Goal: Find specific page/section: Find specific page/section

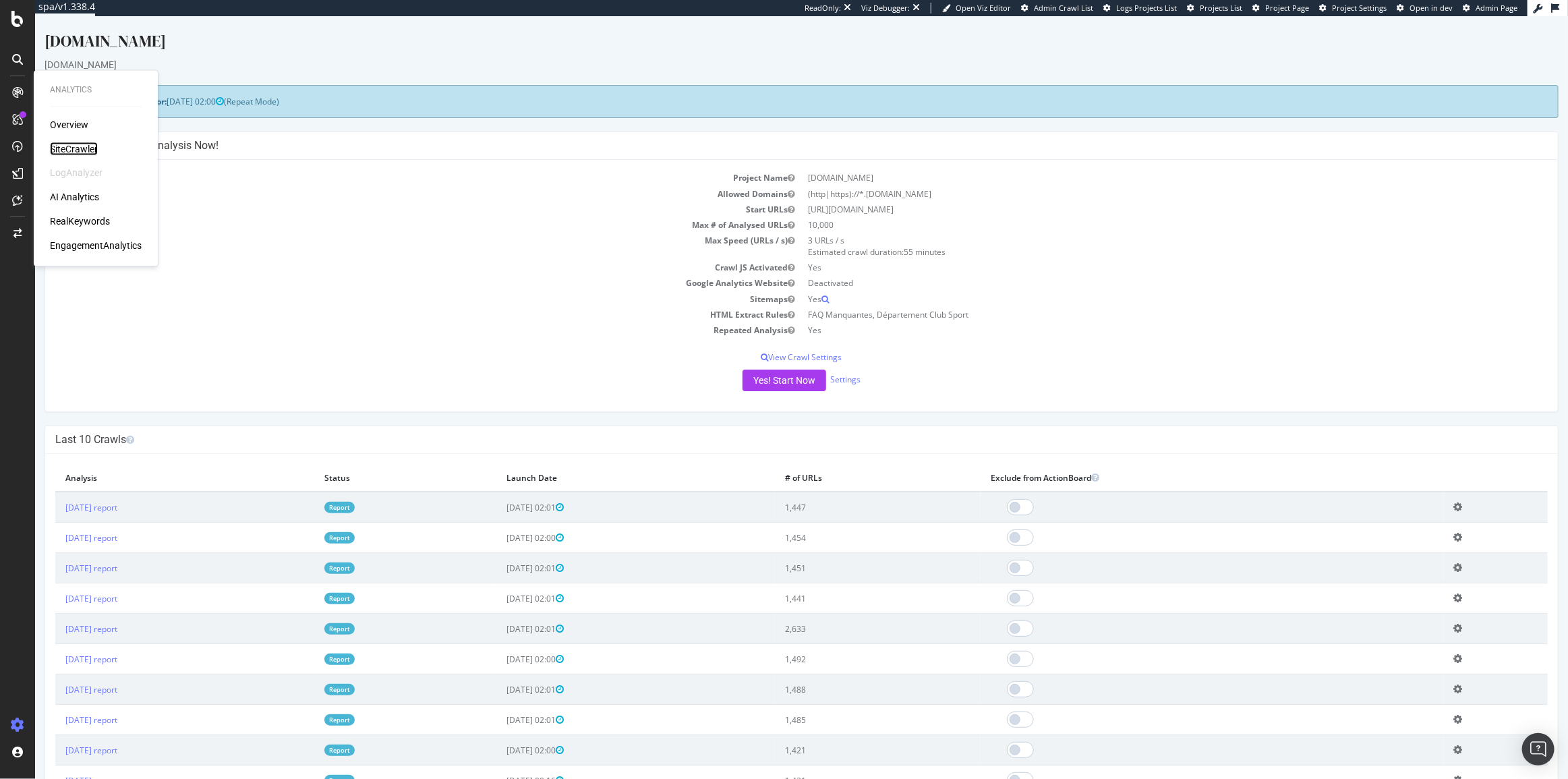
click at [54, 145] on div "SiteCrawler" at bounding box center [74, 149] width 48 height 14
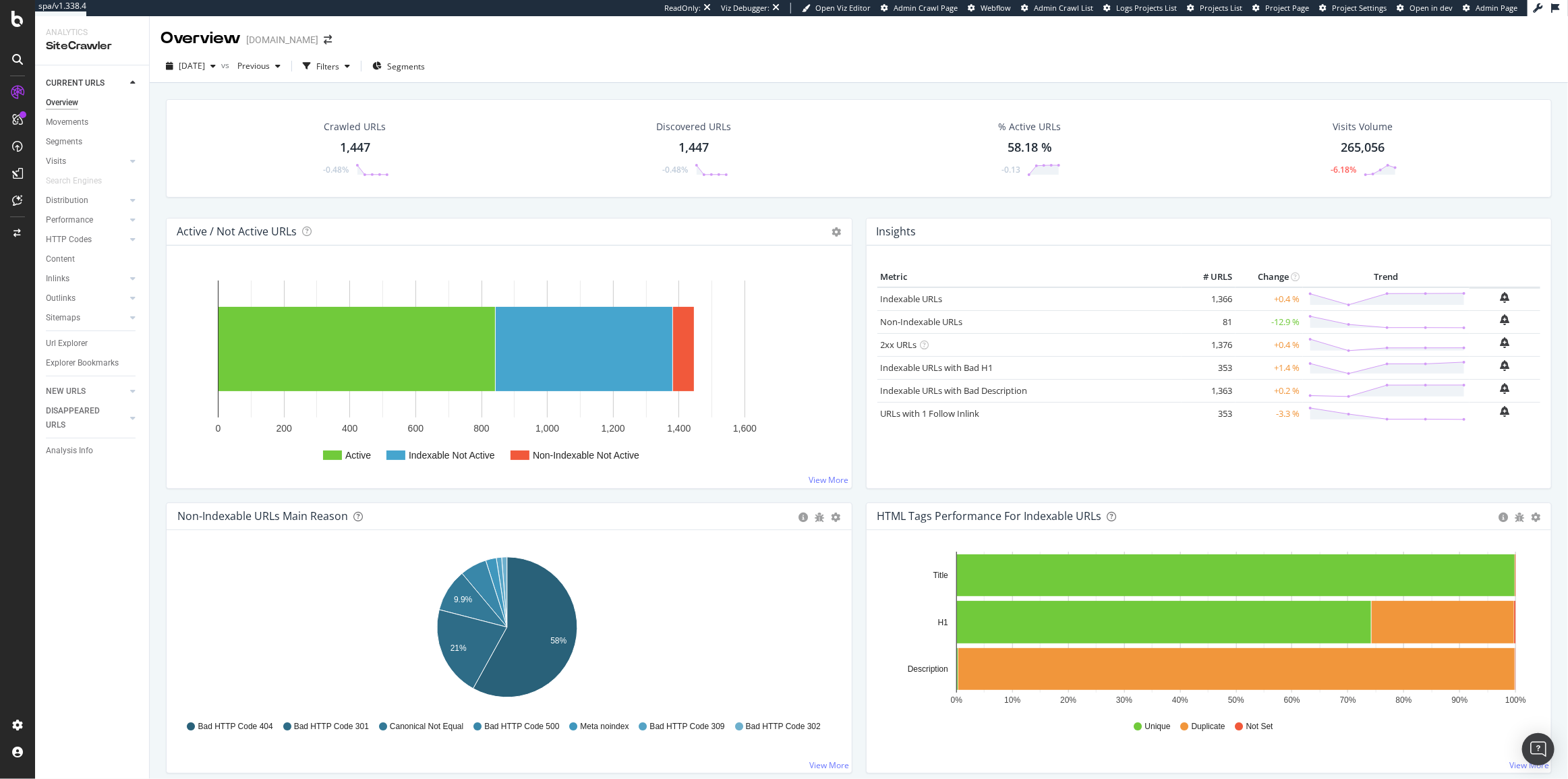
drag, startPoint x: 62, startPoint y: 256, endPoint x: 341, endPoint y: 172, distance: 291.4
click at [62, 256] on div "Content" at bounding box center [60, 259] width 29 height 14
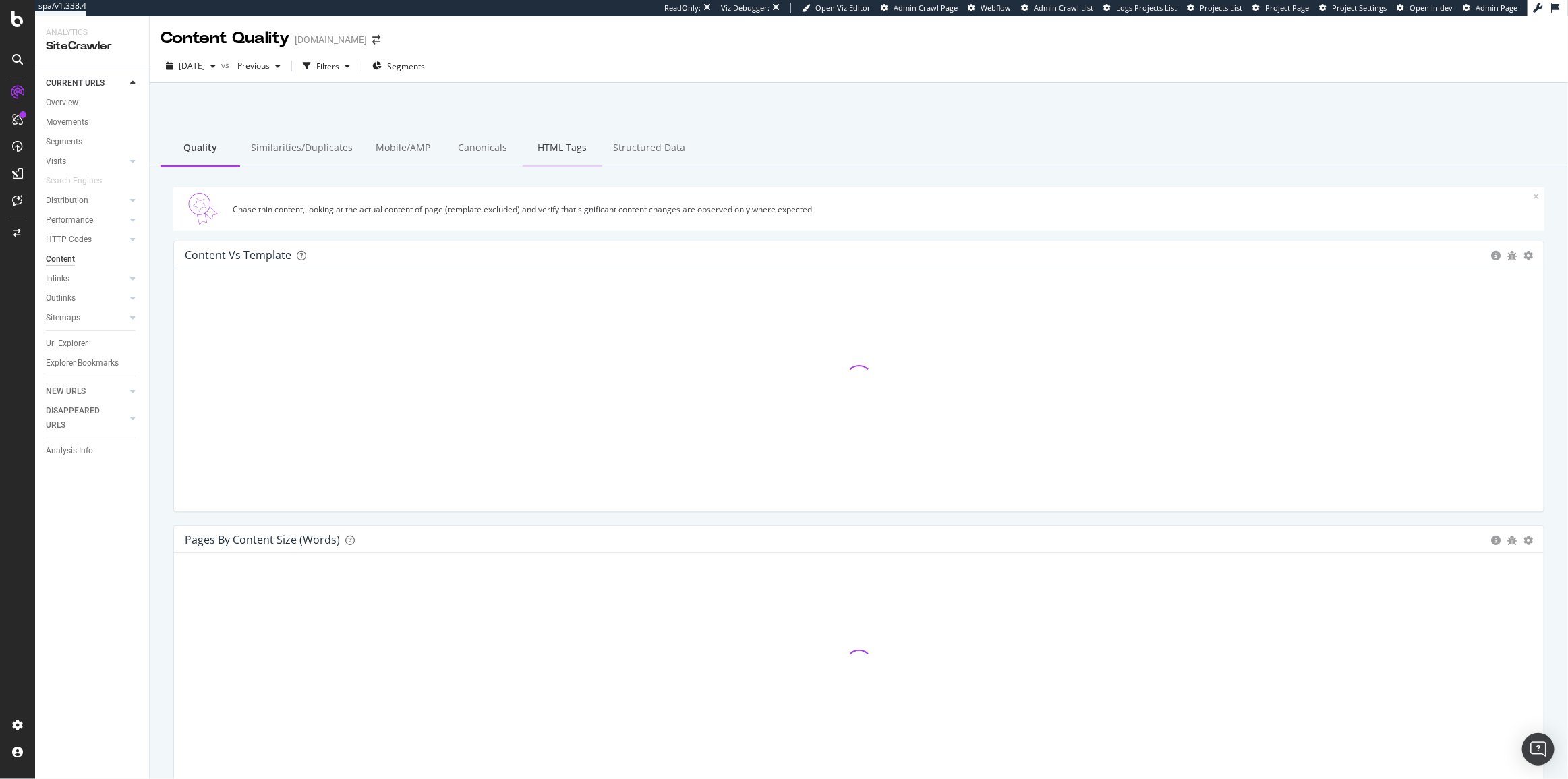
click at [530, 162] on div "HTML Tags" at bounding box center [562, 149] width 80 height 37
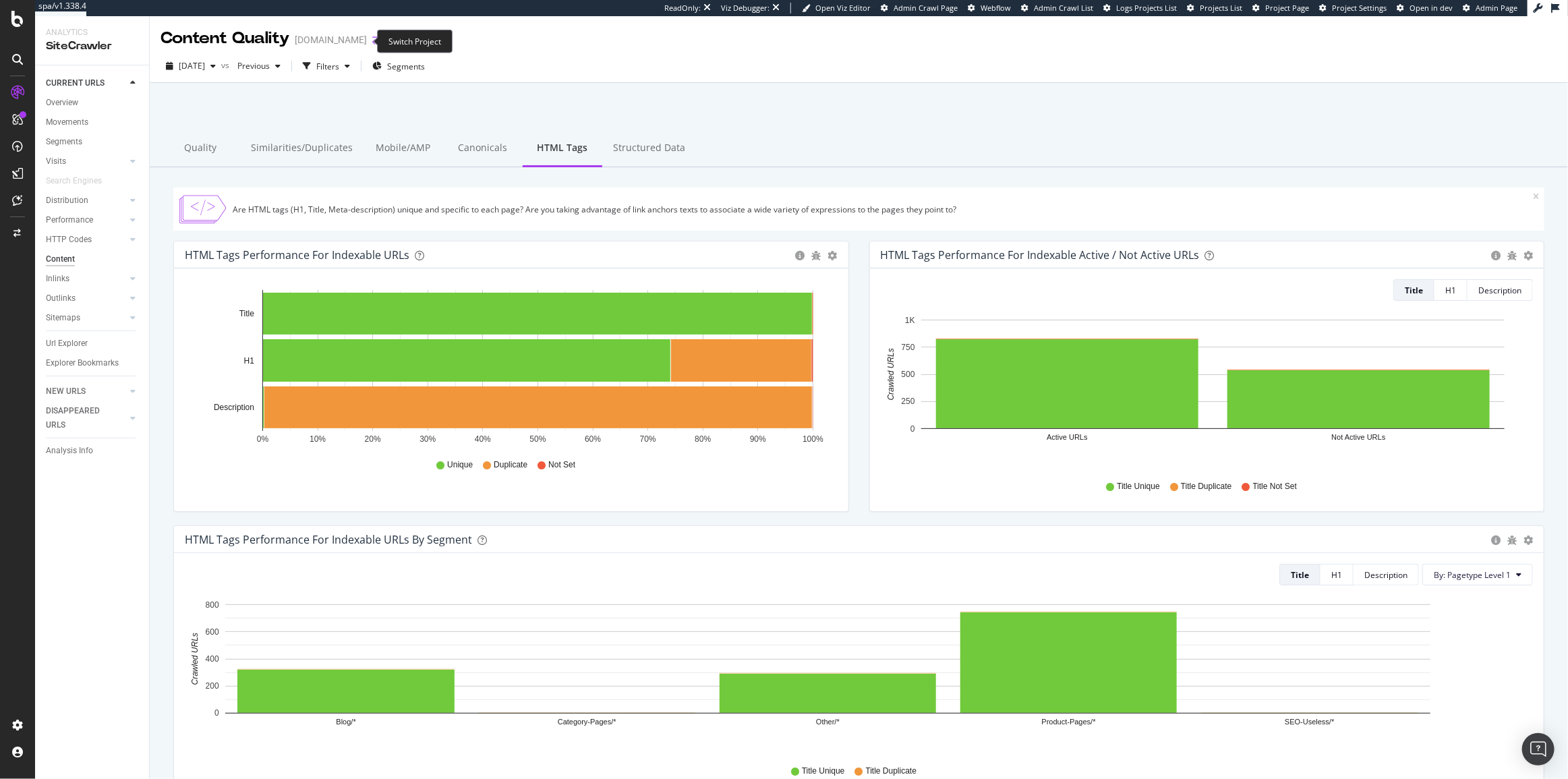
click at [372, 41] on icon "arrow-right-arrow-left" at bounding box center [376, 40] width 8 height 10
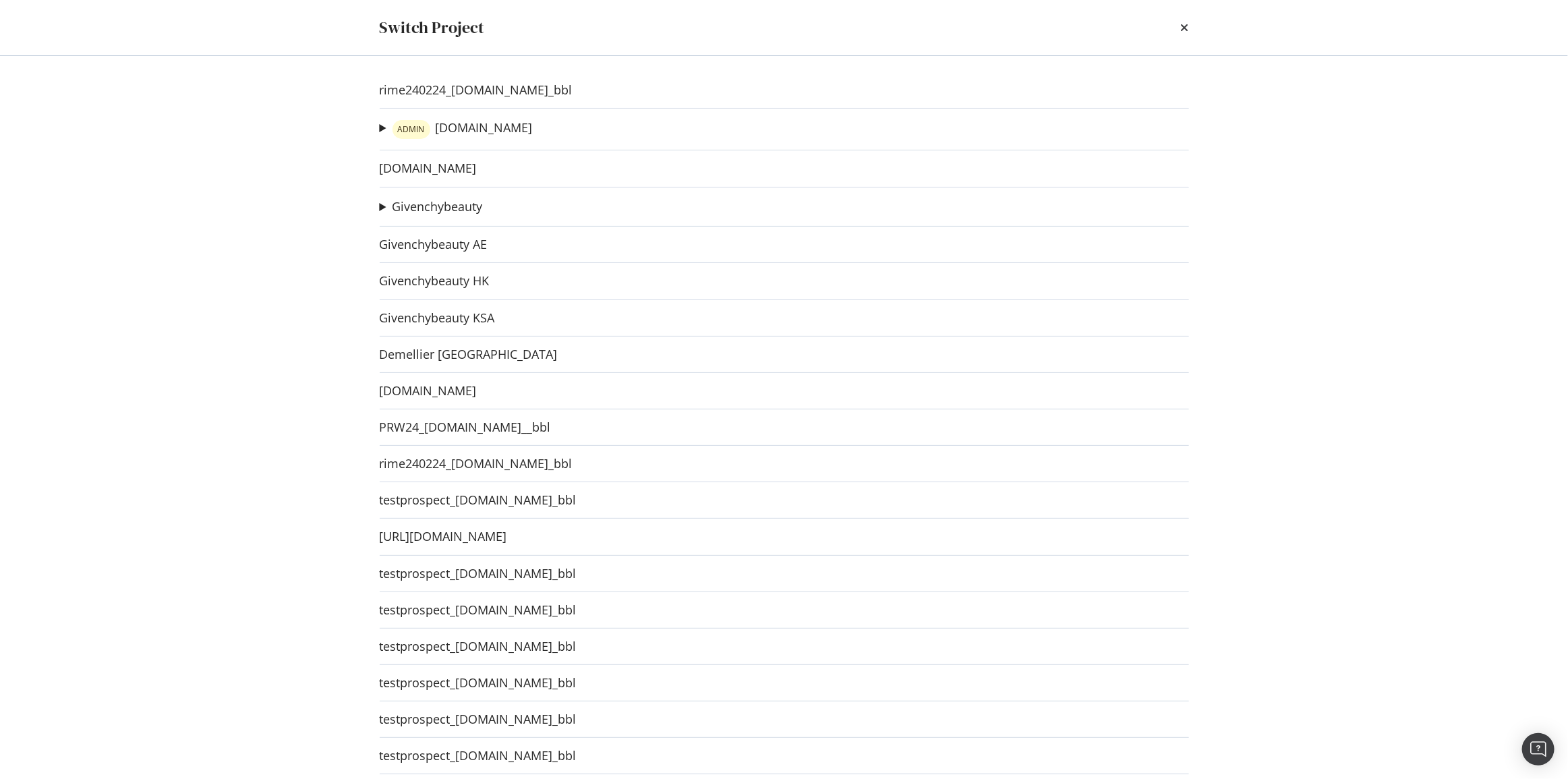
click at [381, 128] on summary "ADMIN [DOMAIN_NAME]" at bounding box center [456, 129] width 153 height 20
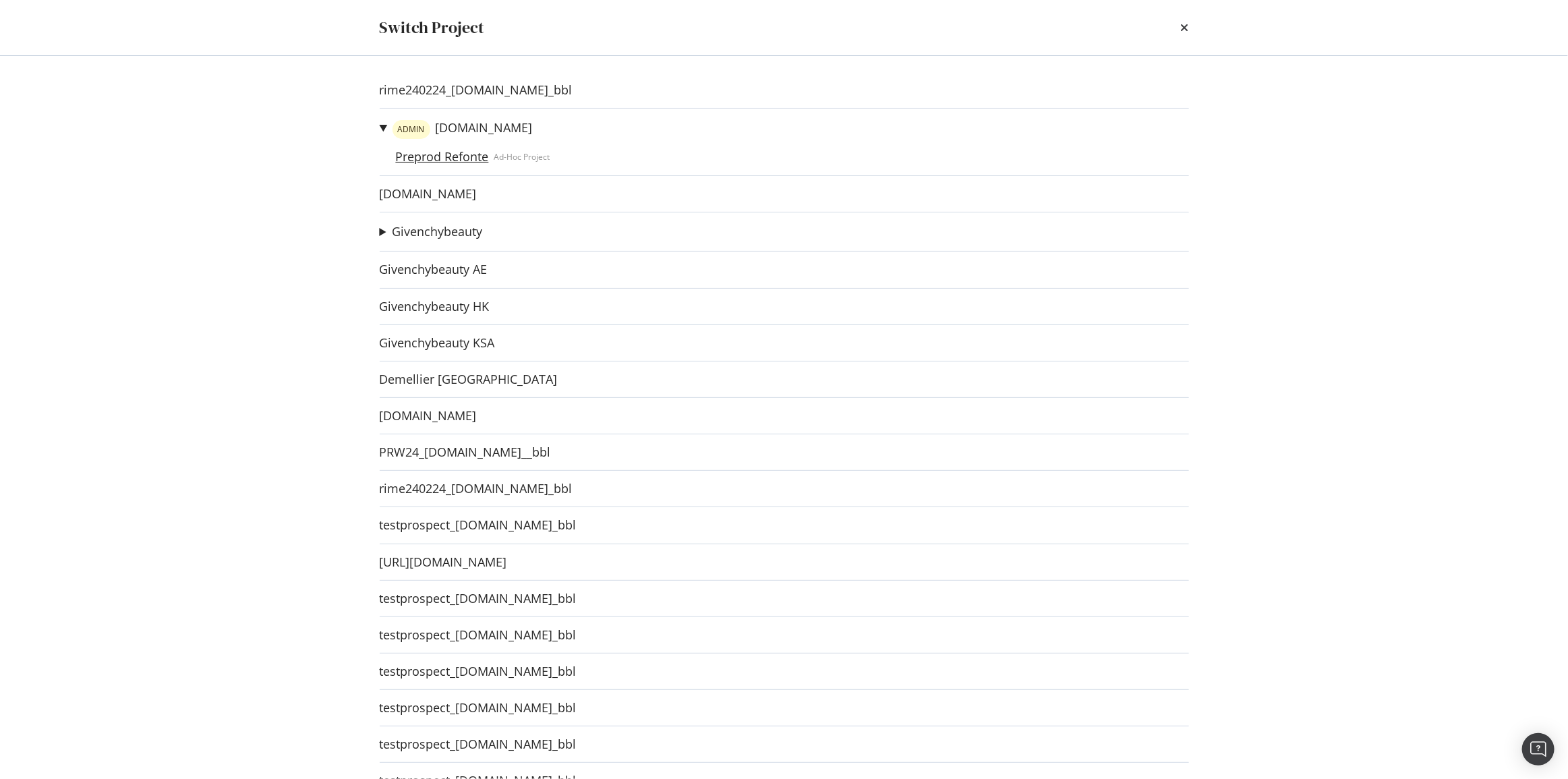
click at [421, 156] on link "Preprod Refonte" at bounding box center [442, 156] width 104 height 14
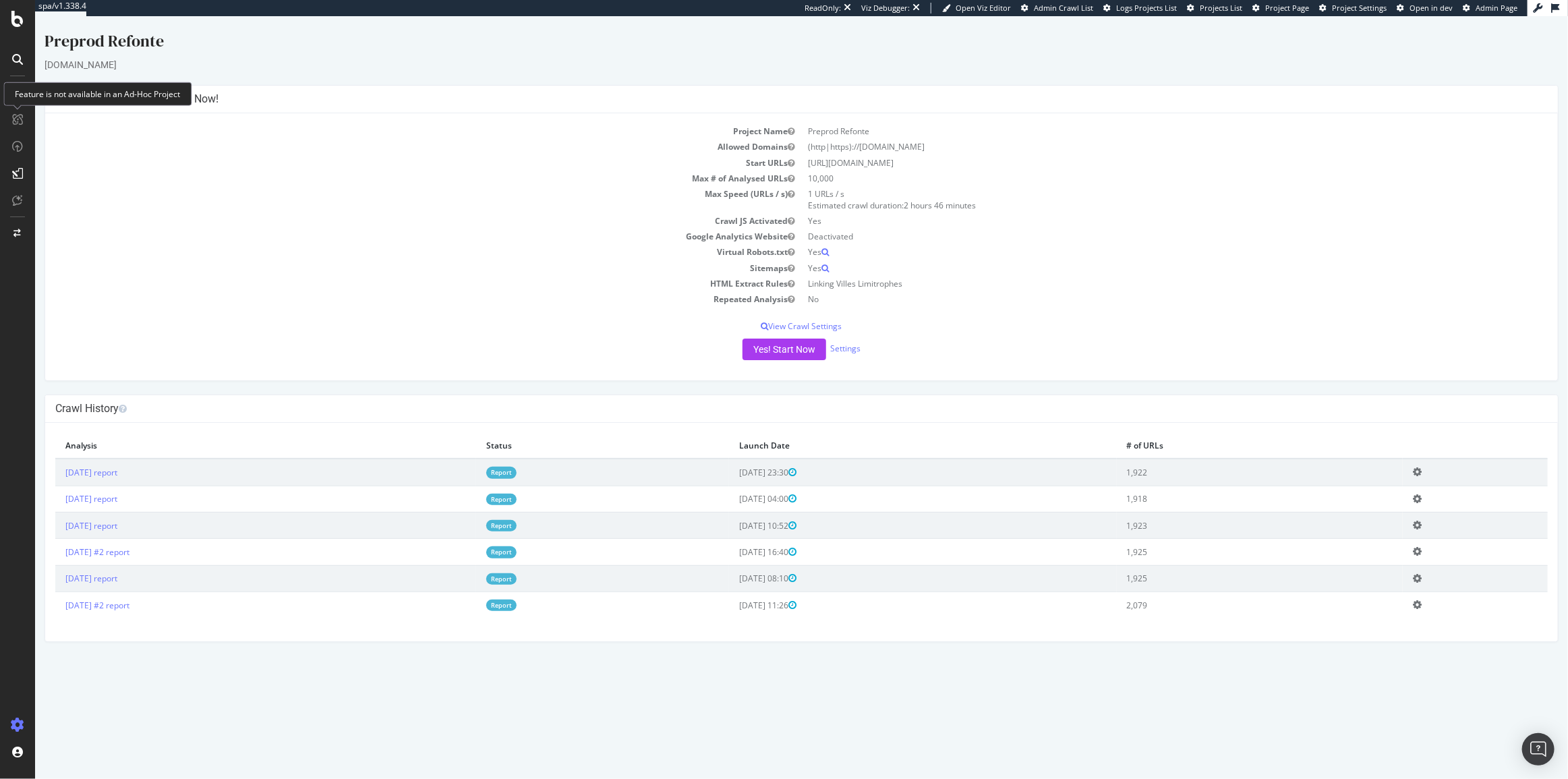
drag, startPoint x: 206, startPoint y: 191, endPoint x: 78, endPoint y: 109, distance: 152.0
click at [202, 189] on td "Max Speed (URLs / s)" at bounding box center [428, 199] width 747 height 27
click at [17, 88] on icon at bounding box center [18, 93] width 11 height 11
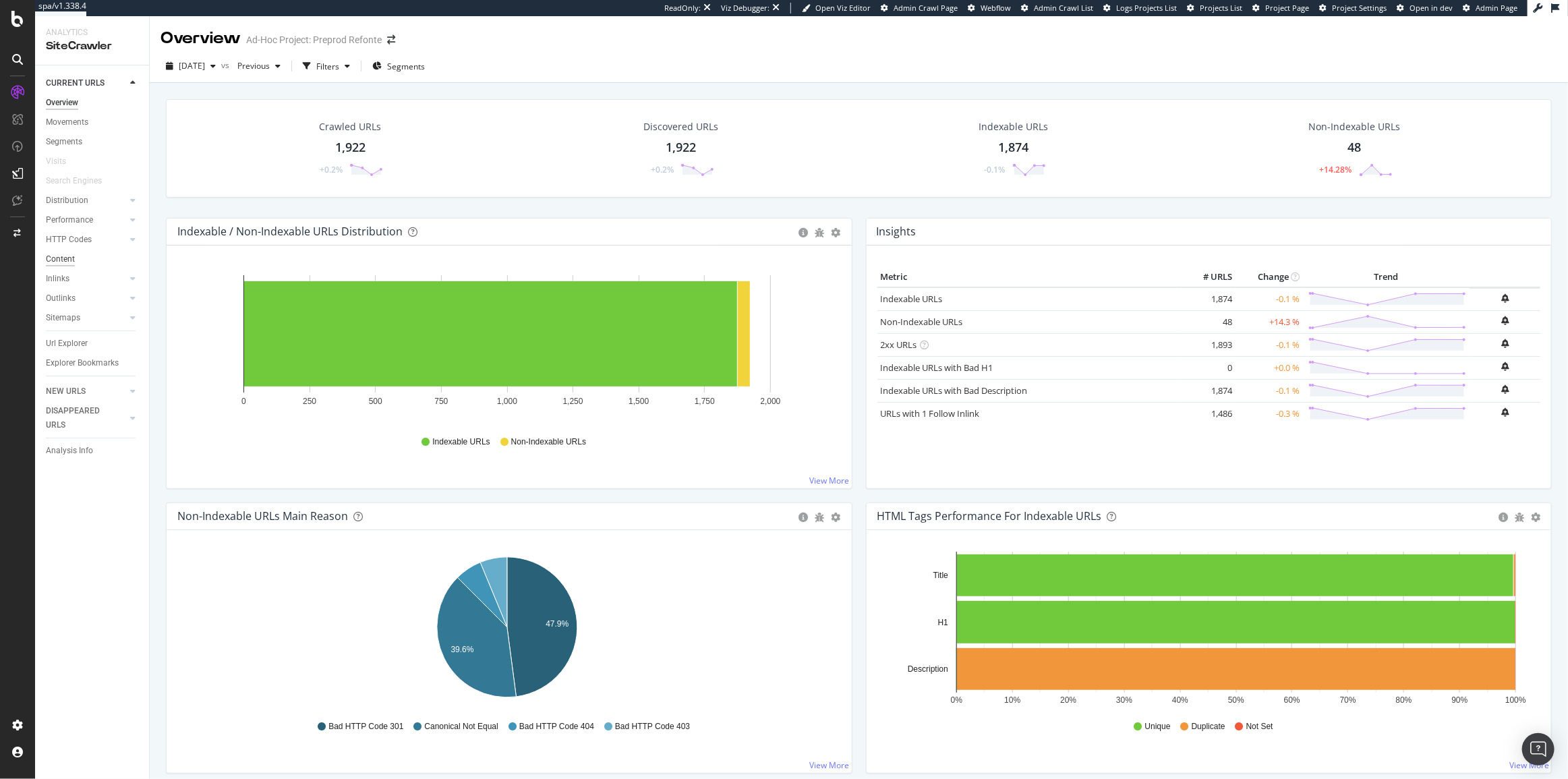
click at [70, 256] on div "Content" at bounding box center [60, 259] width 29 height 14
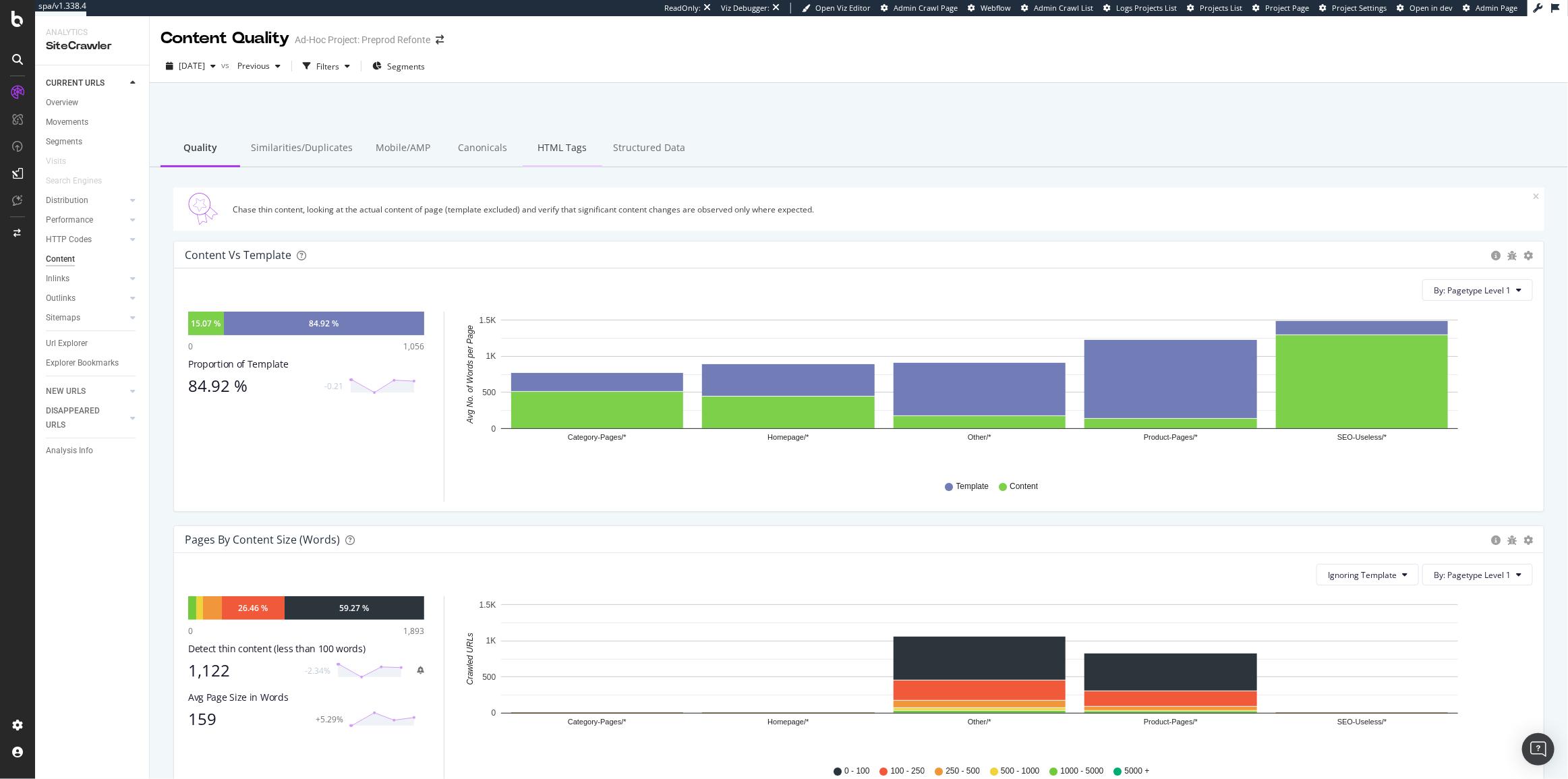
click at [551, 143] on div "HTML Tags" at bounding box center [562, 149] width 80 height 37
